Goal: Navigation & Orientation: Find specific page/section

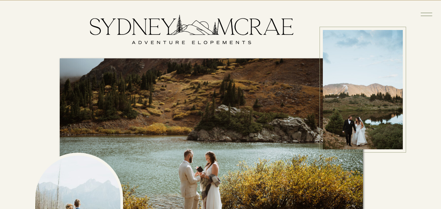
click at [429, 13] on icon at bounding box center [426, 14] width 15 height 15
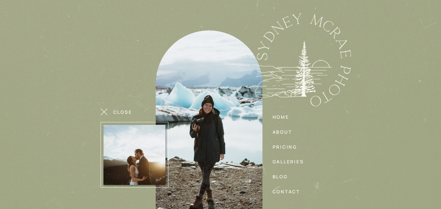
click at [281, 132] on nav "about" at bounding box center [283, 131] width 23 height 7
